Goal: Manage account settings

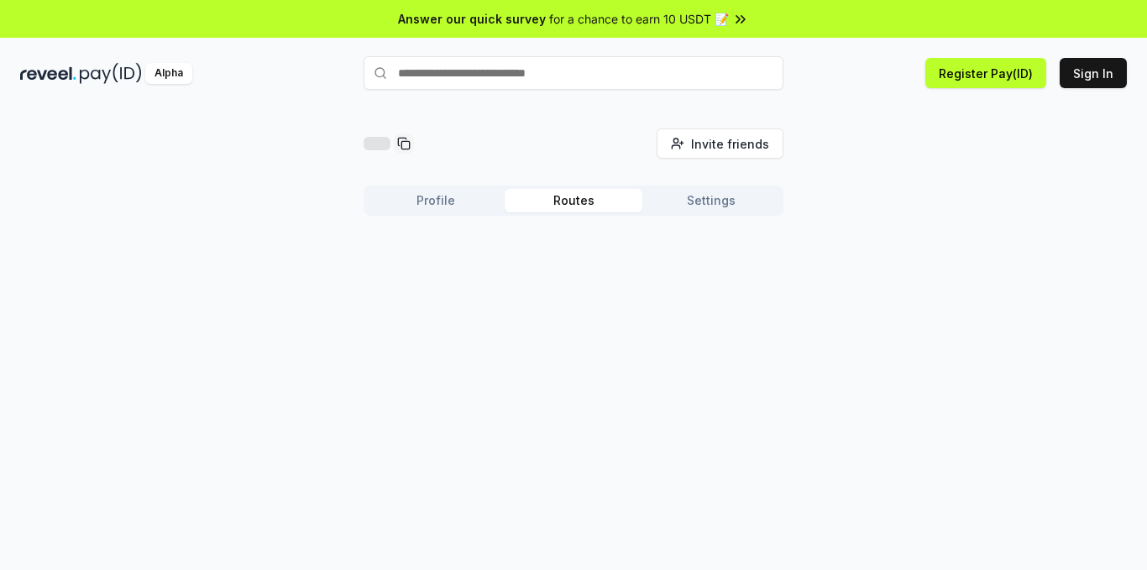
click at [564, 207] on button "Routes" at bounding box center [574, 201] width 138 height 24
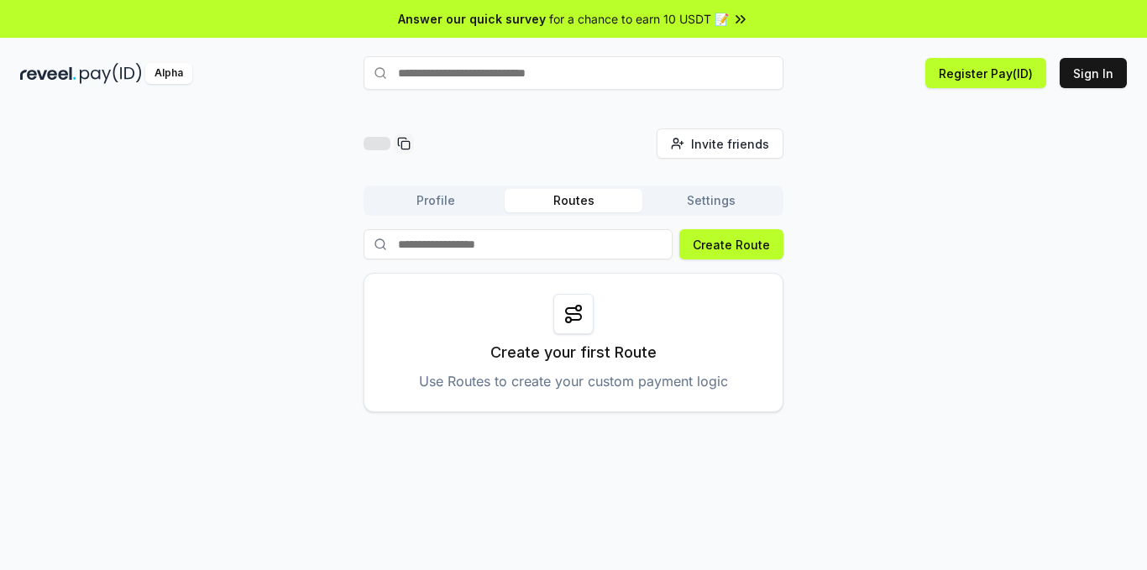
click at [475, 209] on button "Profile" at bounding box center [436, 201] width 138 height 24
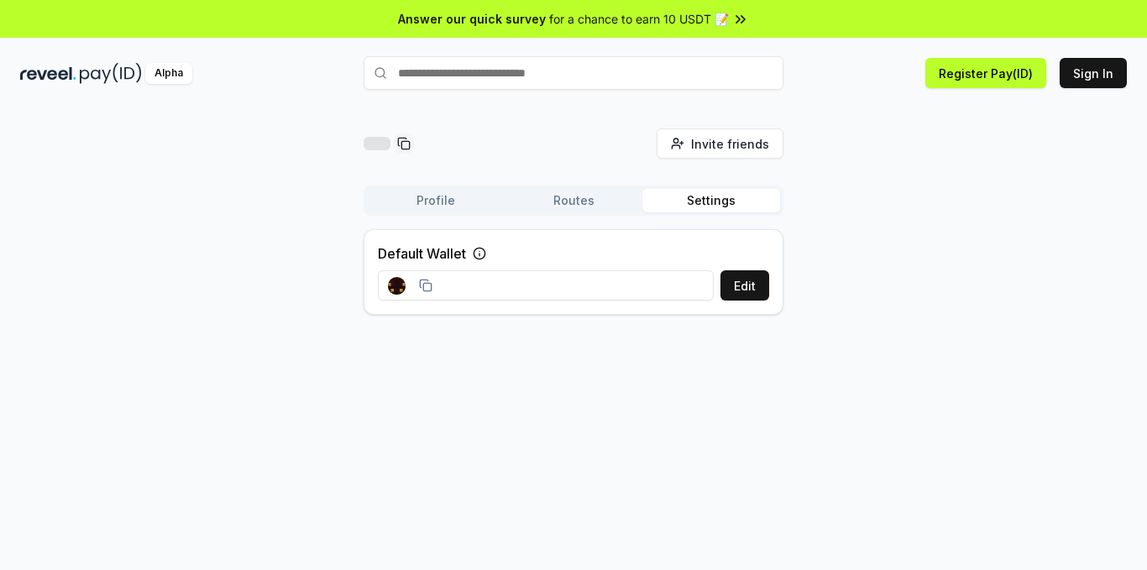
click at [695, 194] on button "Settings" at bounding box center [712, 201] width 138 height 24
click at [1101, 70] on button "Sign In" at bounding box center [1093, 73] width 67 height 30
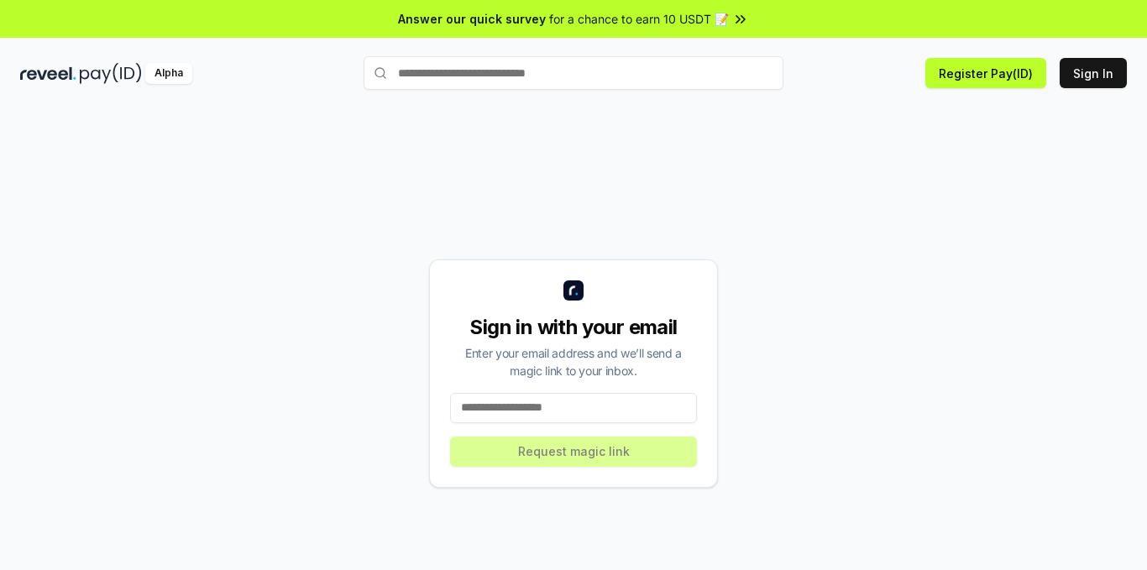
click at [549, 404] on input at bounding box center [573, 408] width 247 height 30
click at [510, 415] on input at bounding box center [573, 408] width 247 height 30
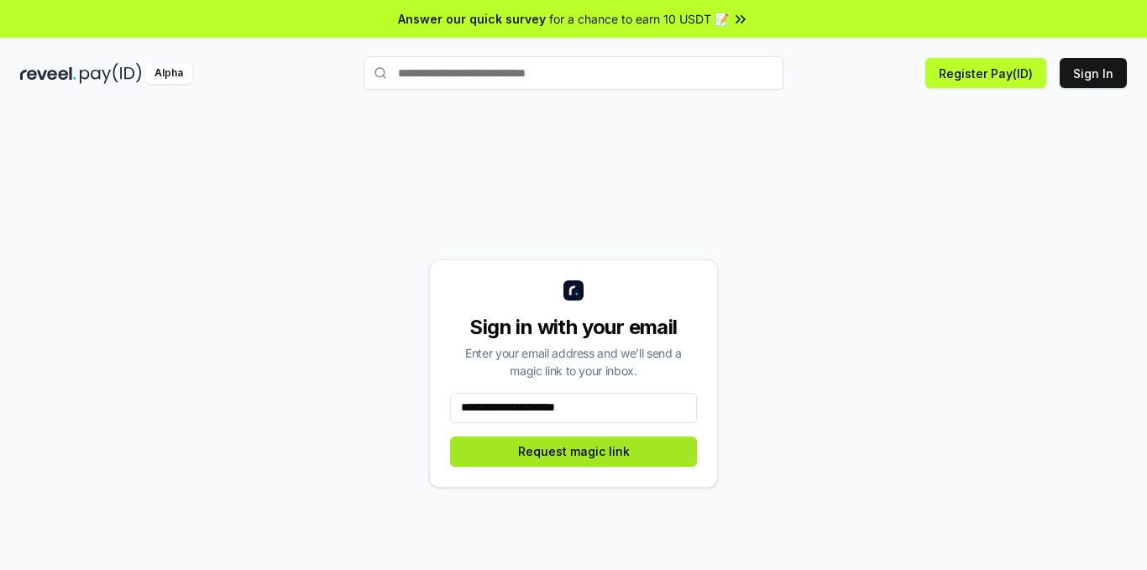
type input "**********"
click at [504, 453] on button "Request magic link" at bounding box center [573, 452] width 247 height 30
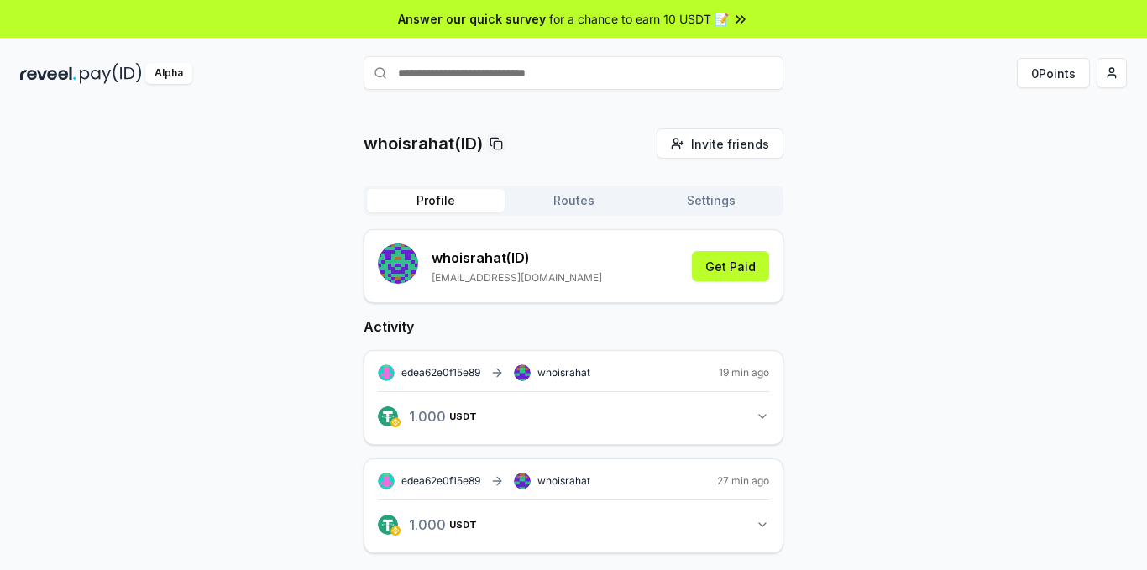
scroll to position [48, 0]
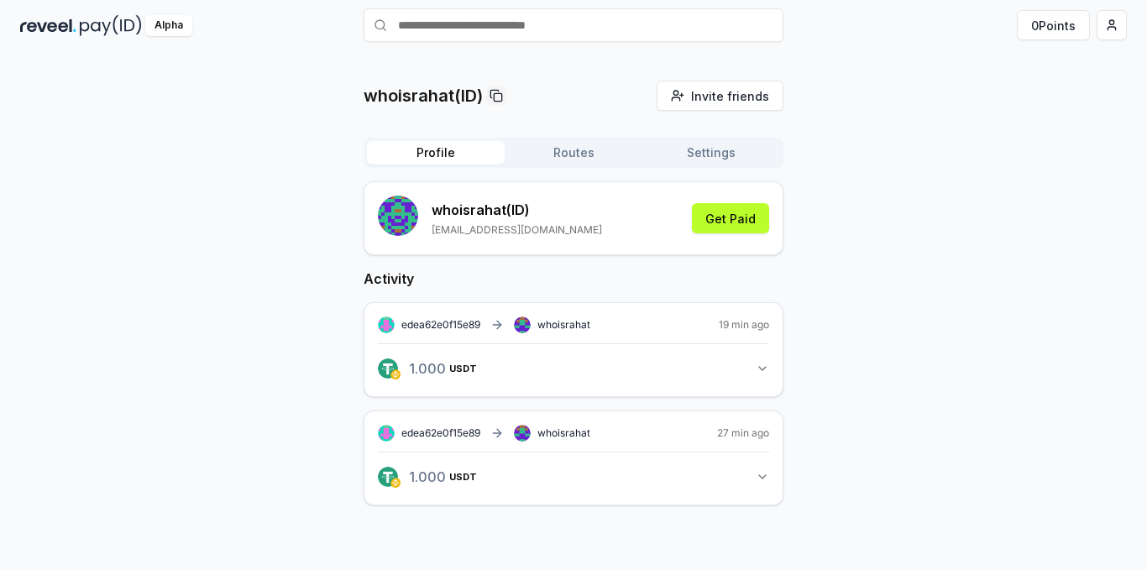
click at [752, 478] on button "1.000 USDT 1 USDT" at bounding box center [573, 477] width 391 height 29
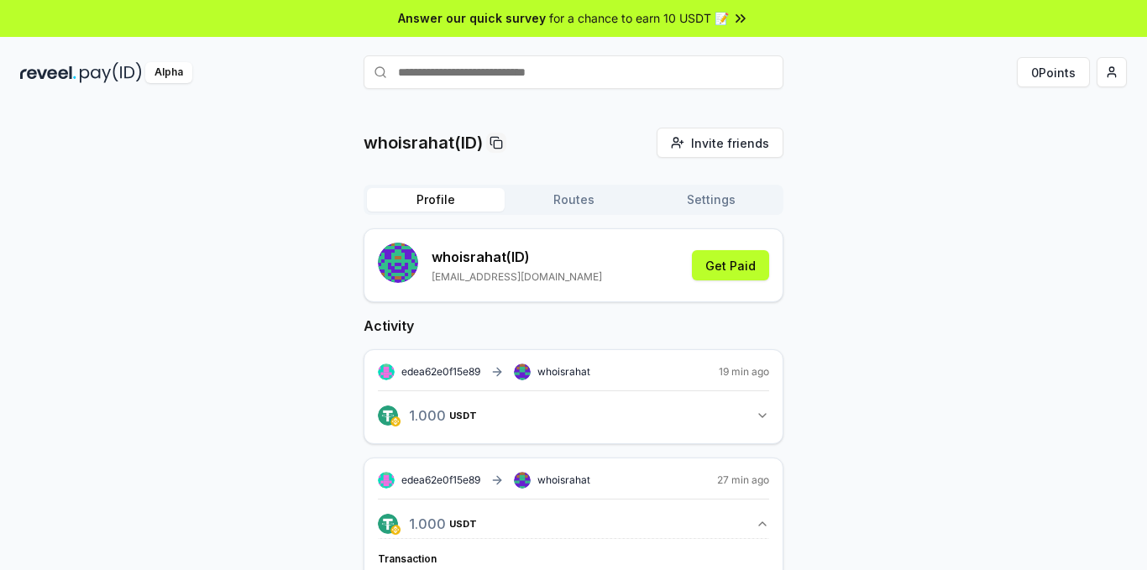
scroll to position [0, 0]
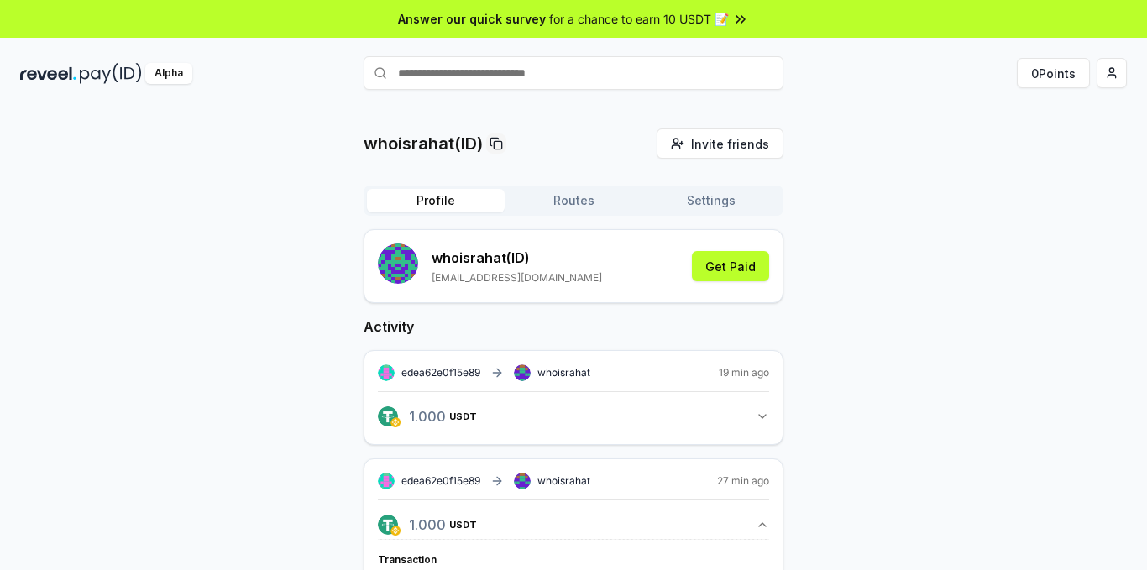
click at [1096, 75] on div "0 Points" at bounding box center [956, 73] width 344 height 30
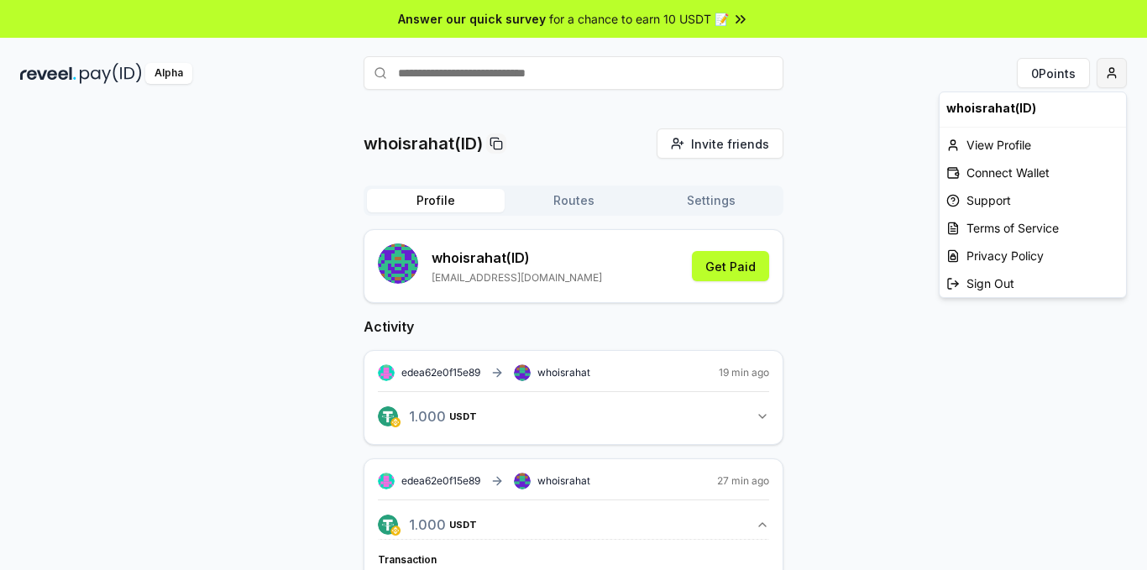
click at [1104, 75] on html "Answer our quick survey for a chance to earn 10 USDT 📝 Alpha 0 Points whoisraha…" at bounding box center [573, 285] width 1147 height 570
